Goal: Navigation & Orientation: Find specific page/section

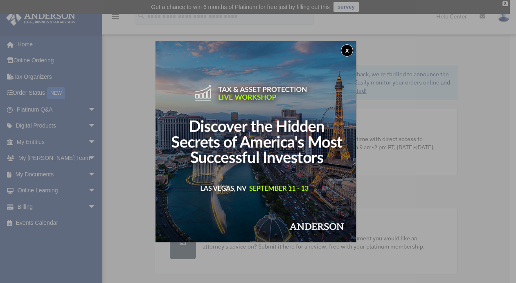
click at [349, 50] on button "x" at bounding box center [347, 50] width 12 height 12
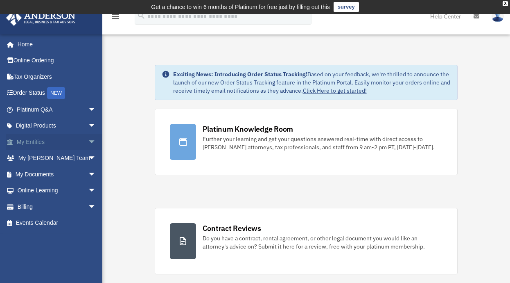
click at [88, 143] on span "arrow_drop_down" at bounding box center [96, 141] width 16 height 17
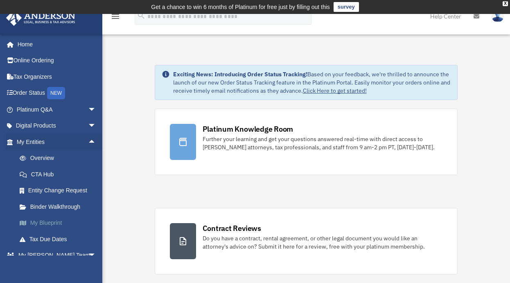
click at [58, 222] on link "My Blueprint" at bounding box center [59, 223] width 97 height 16
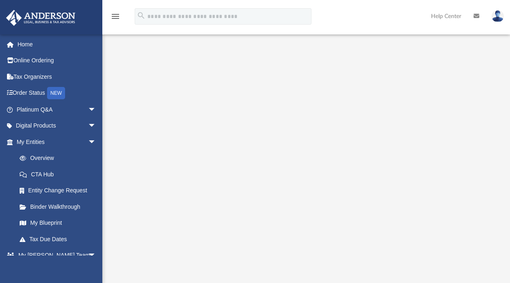
scroll to position [82, 0]
click at [45, 76] on link "Tax Organizers" at bounding box center [57, 76] width 103 height 16
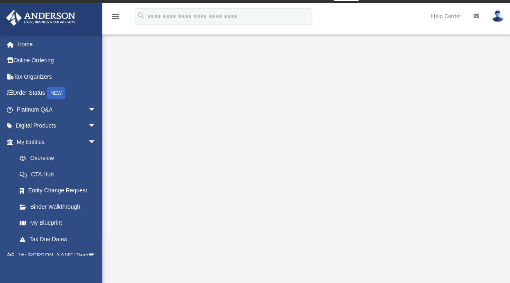
scroll to position [0, 0]
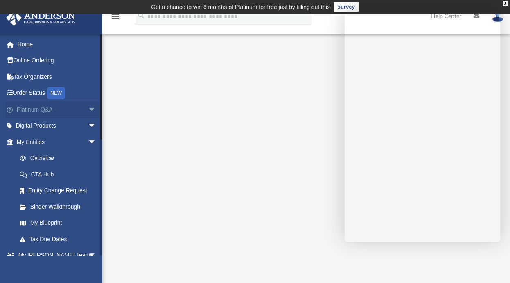
click at [88, 108] on span "arrow_drop_down" at bounding box center [96, 109] width 16 height 17
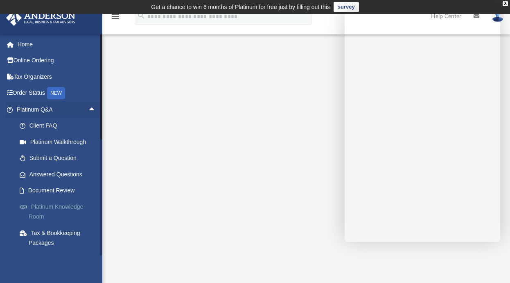
click at [63, 205] on link "Platinum Knowledge Room" at bounding box center [59, 211] width 97 height 26
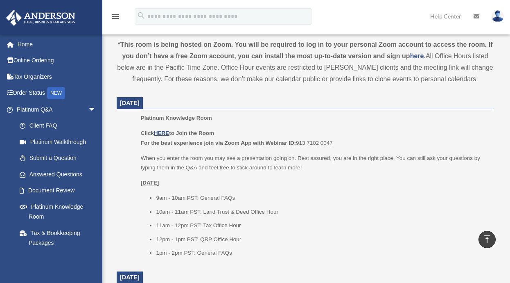
scroll to position [287, 0]
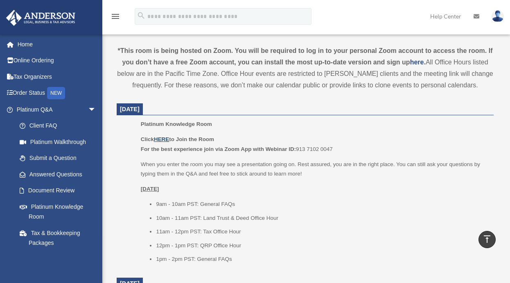
click at [164, 139] on u "HERE" at bounding box center [161, 139] width 15 height 6
